Goal: Information Seeking & Learning: Find specific fact

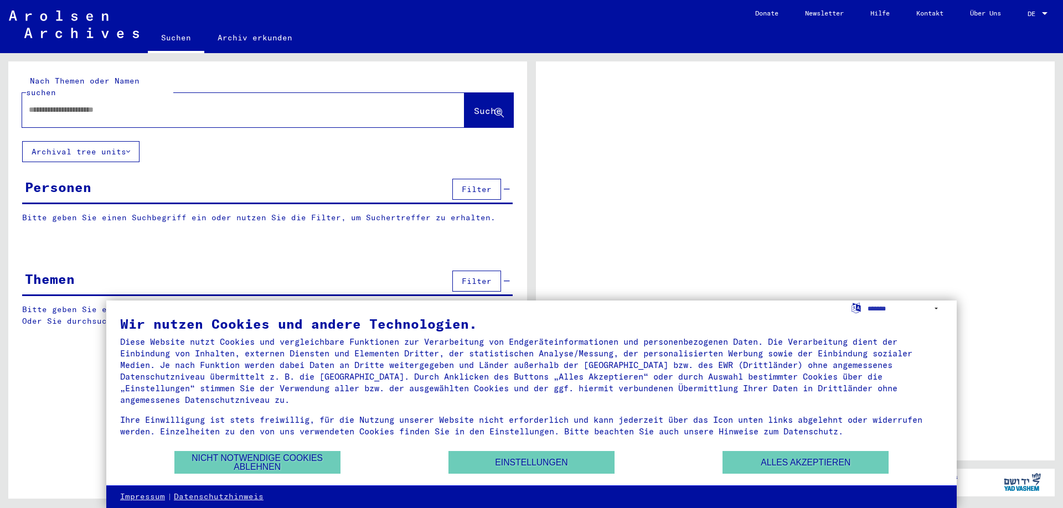
click at [1046, 11] on div at bounding box center [1045, 14] width 10 height 8
click at [825, 461] on button "Alles akzeptieren" at bounding box center [806, 462] width 166 height 23
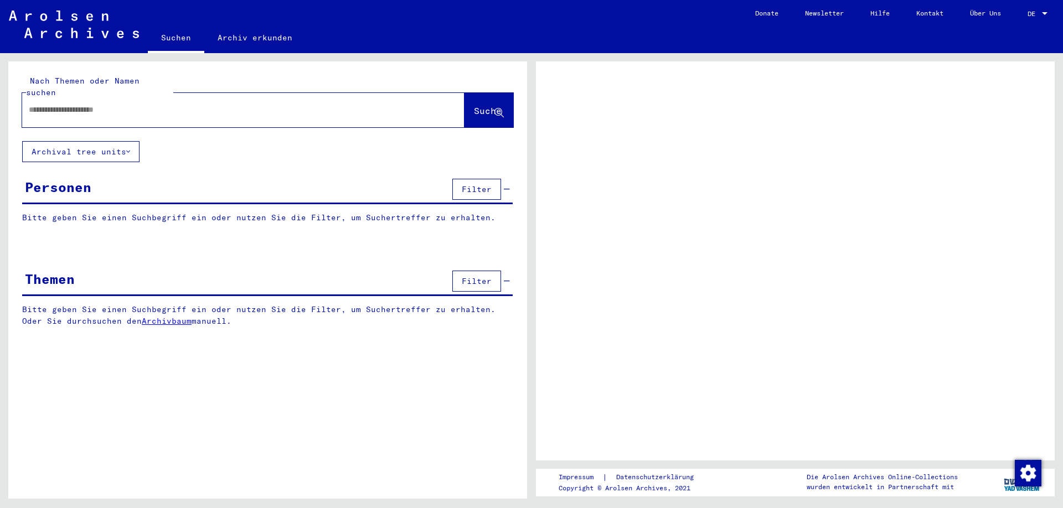
click at [1045, 12] on div at bounding box center [1045, 13] width 6 height 3
click at [1046, 12] on div at bounding box center [1045, 13] width 6 height 3
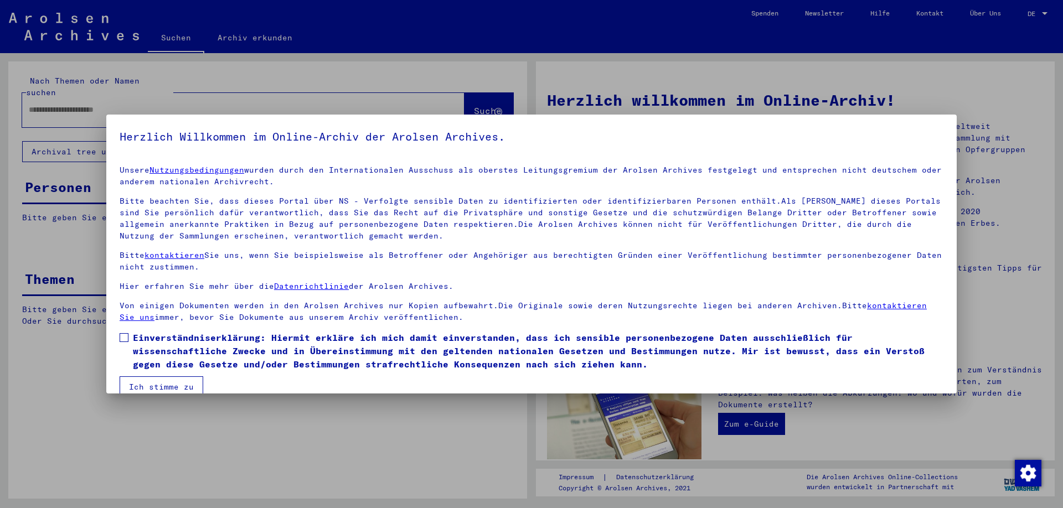
click at [646, 168] on p "Unsere Nutzungsbedingungen wurden durch den Internationalen Ausschuss als obers…" at bounding box center [532, 175] width 824 height 23
click at [409, 409] on div at bounding box center [531, 254] width 1063 height 508
click at [602, 377] on mat-dialog-content "Unsere Nutzungsbedingungen wurden durch den Internationalen Ausschuss als obers…" at bounding box center [531, 277] width 851 height 241
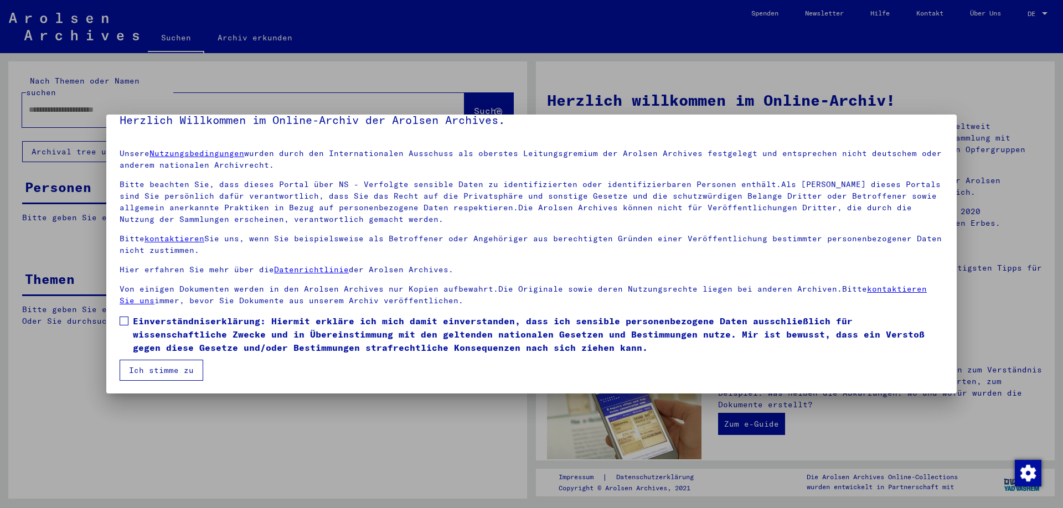
click at [128, 322] on label "Einverständniserklärung: Hiermit erkläre ich mich damit einverstanden, dass ich…" at bounding box center [532, 335] width 824 height 40
click at [162, 365] on button "Ich stimme zu" at bounding box center [162, 370] width 84 height 21
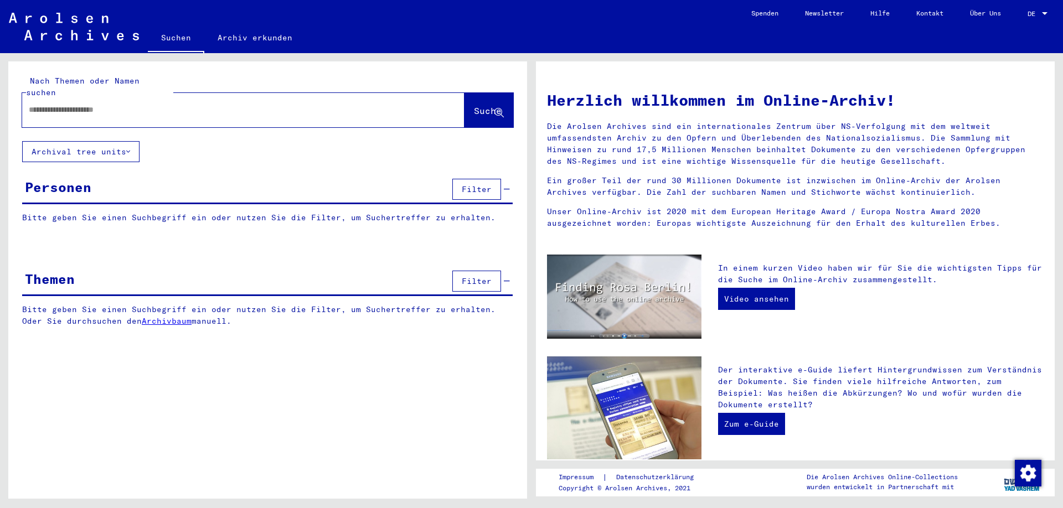
click at [1044, 9] on div "DE DE" at bounding box center [1039, 11] width 22 height 19
click at [1022, 20] on span "English" at bounding box center [1016, 20] width 27 height 8
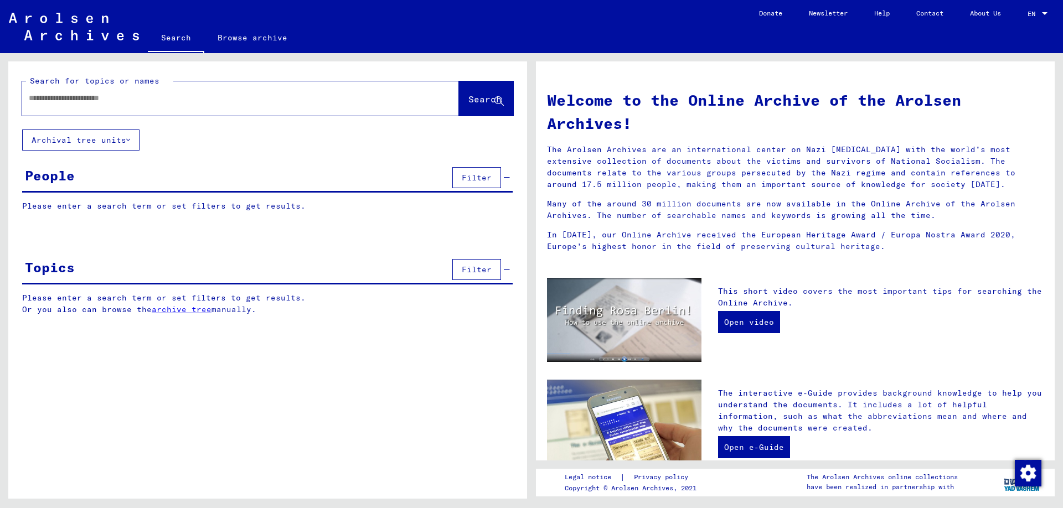
click at [208, 101] on input "text" at bounding box center [227, 98] width 397 height 12
type input "********"
click at [483, 103] on span "Search" at bounding box center [485, 99] width 33 height 11
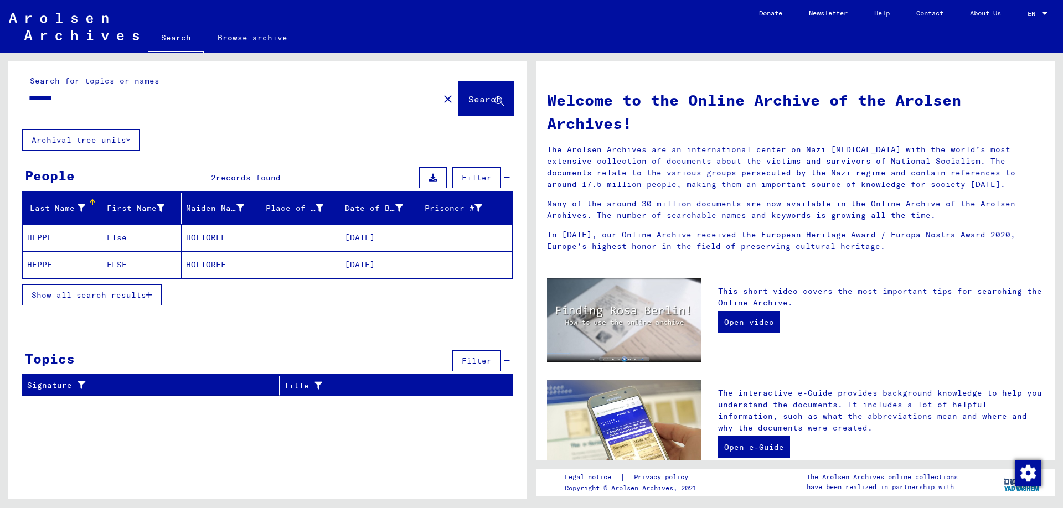
click at [150, 296] on icon "button" at bounding box center [149, 295] width 6 height 8
